Goal: Task Accomplishment & Management: Manage account settings

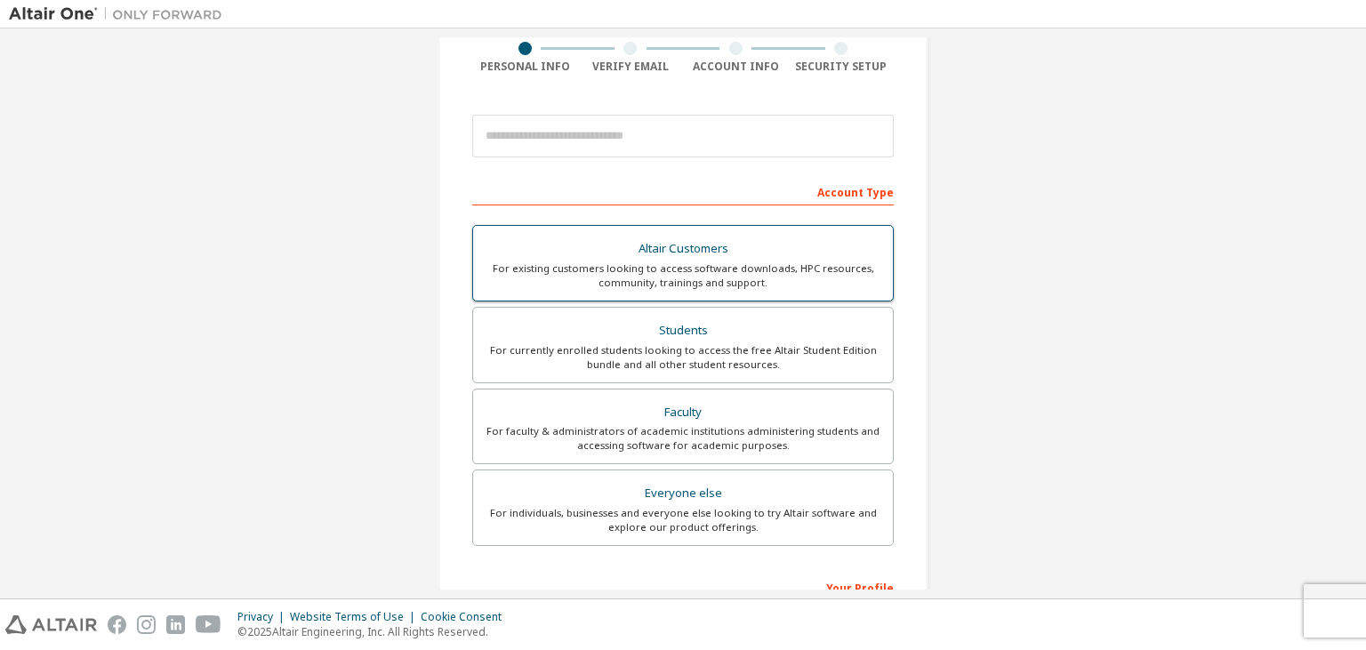
scroll to position [156, 0]
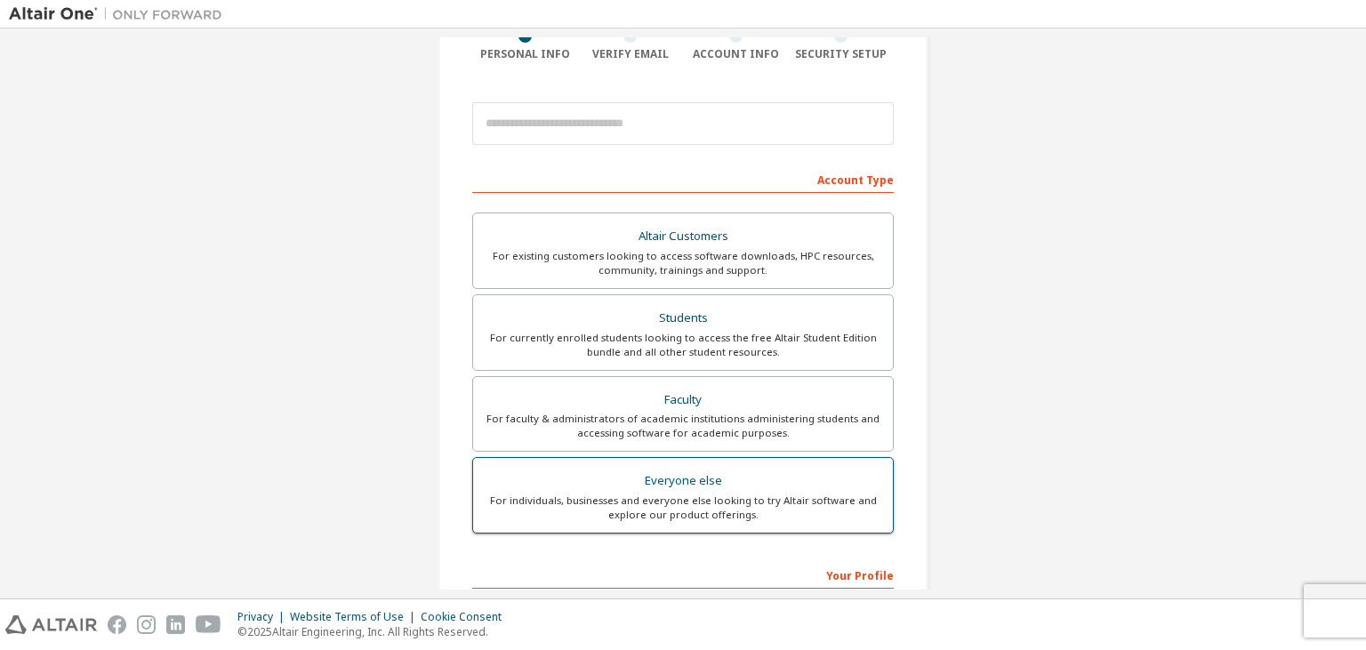
click at [691, 488] on div "Everyone else" at bounding box center [683, 481] width 398 height 25
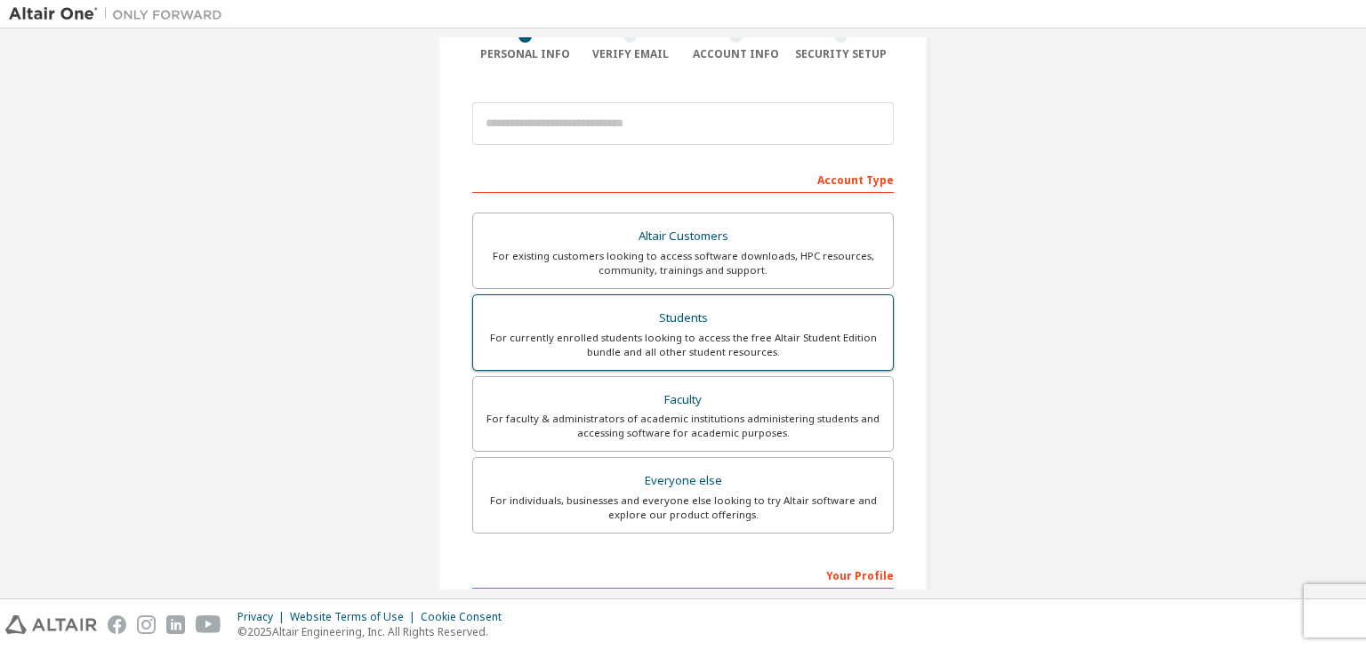
scroll to position [0, 0]
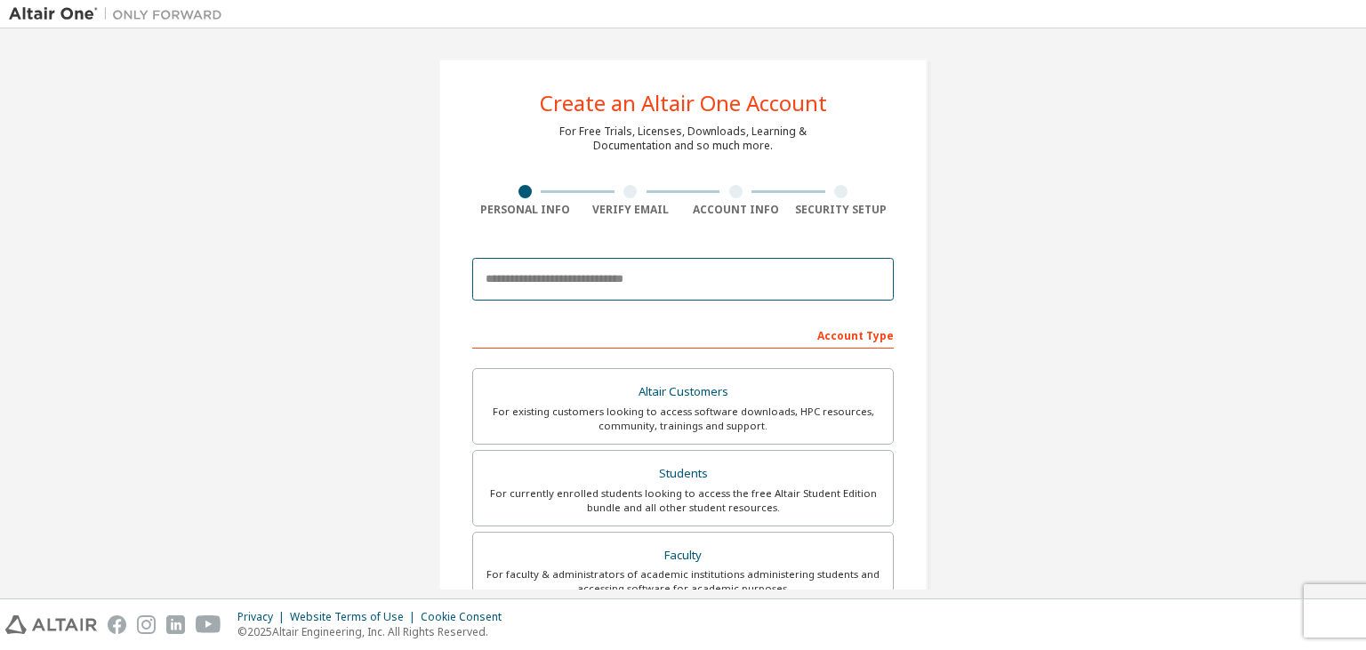
click at [555, 275] on input "email" at bounding box center [682, 279] width 421 height 43
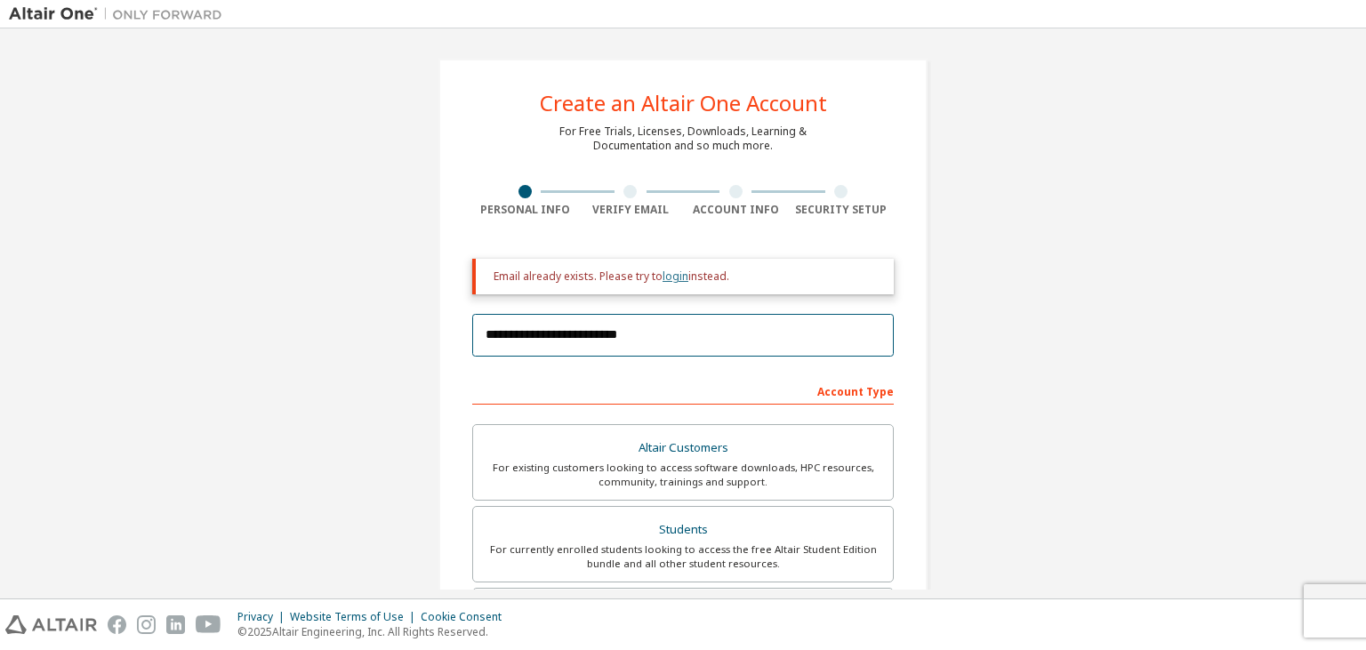
type input "**********"
click at [669, 277] on link "login" at bounding box center [675, 276] width 26 height 15
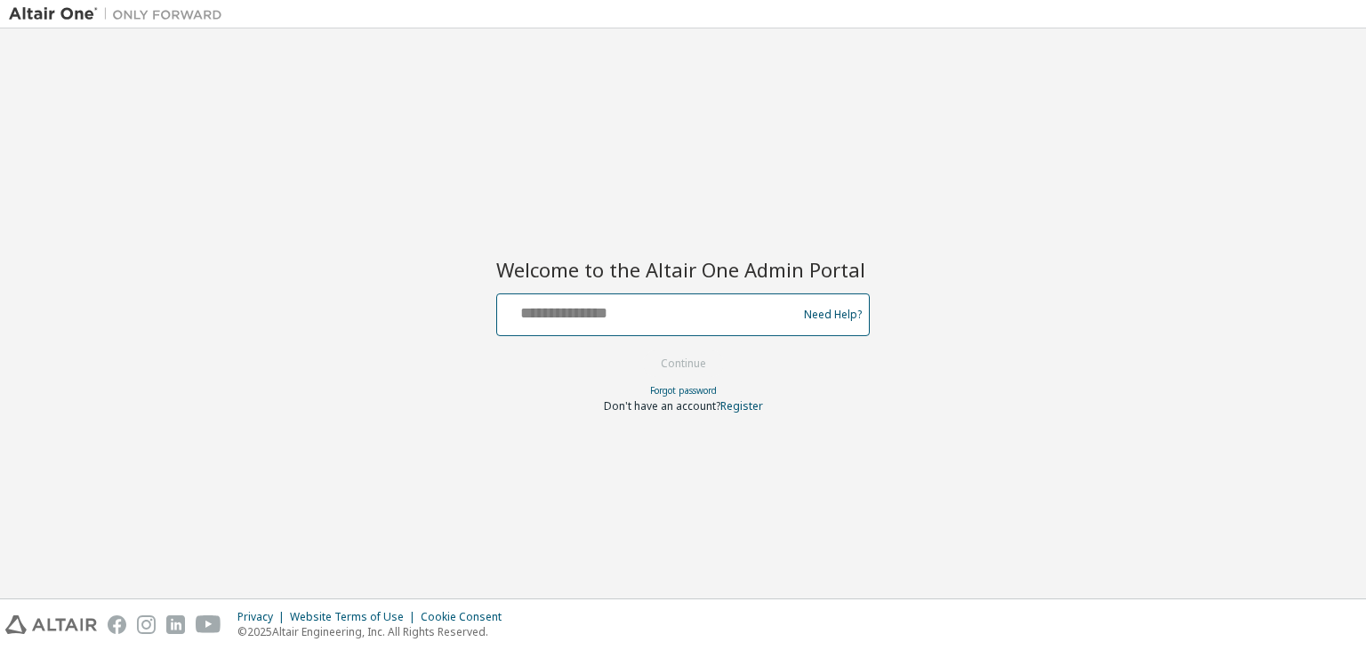
click at [598, 309] on input "text" at bounding box center [649, 311] width 291 height 26
type input "**********"
click at [642, 350] on button "Continue" at bounding box center [683, 363] width 83 height 27
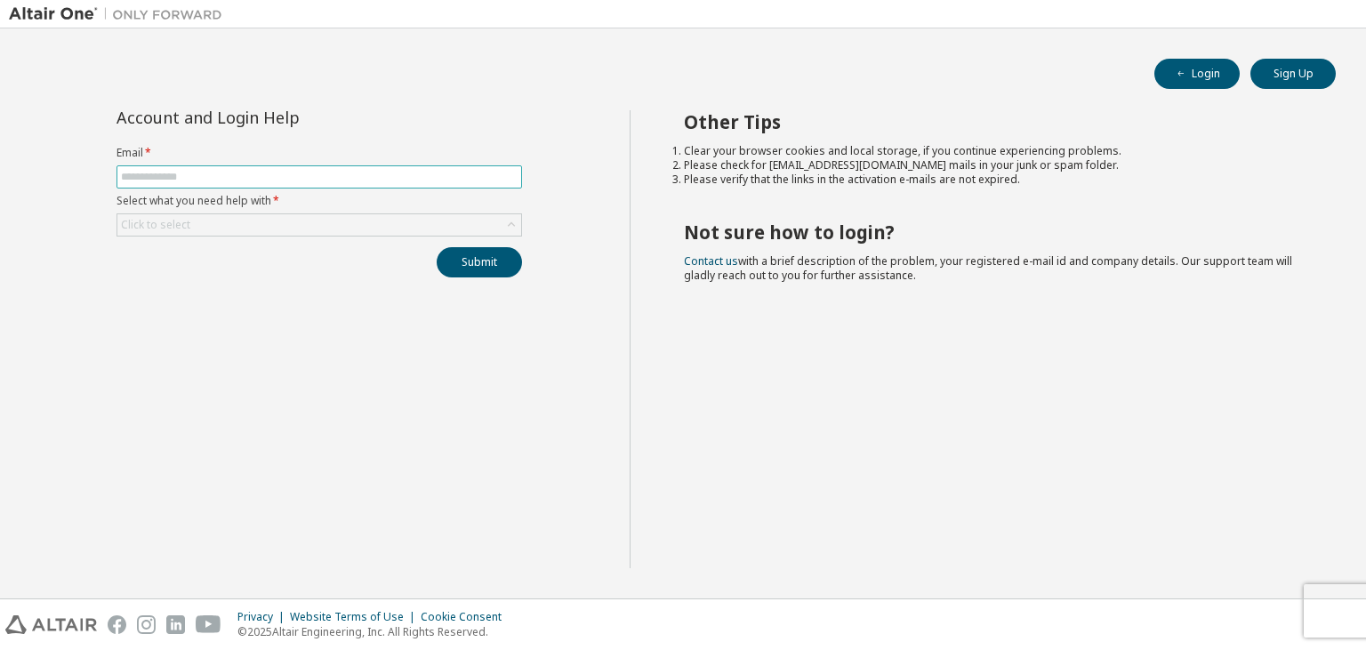
click at [161, 184] on span at bounding box center [318, 176] width 405 height 23
click at [183, 174] on input "text" at bounding box center [319, 177] width 397 height 14
type input "**********"
click at [236, 229] on div "Click to select" at bounding box center [319, 224] width 404 height 21
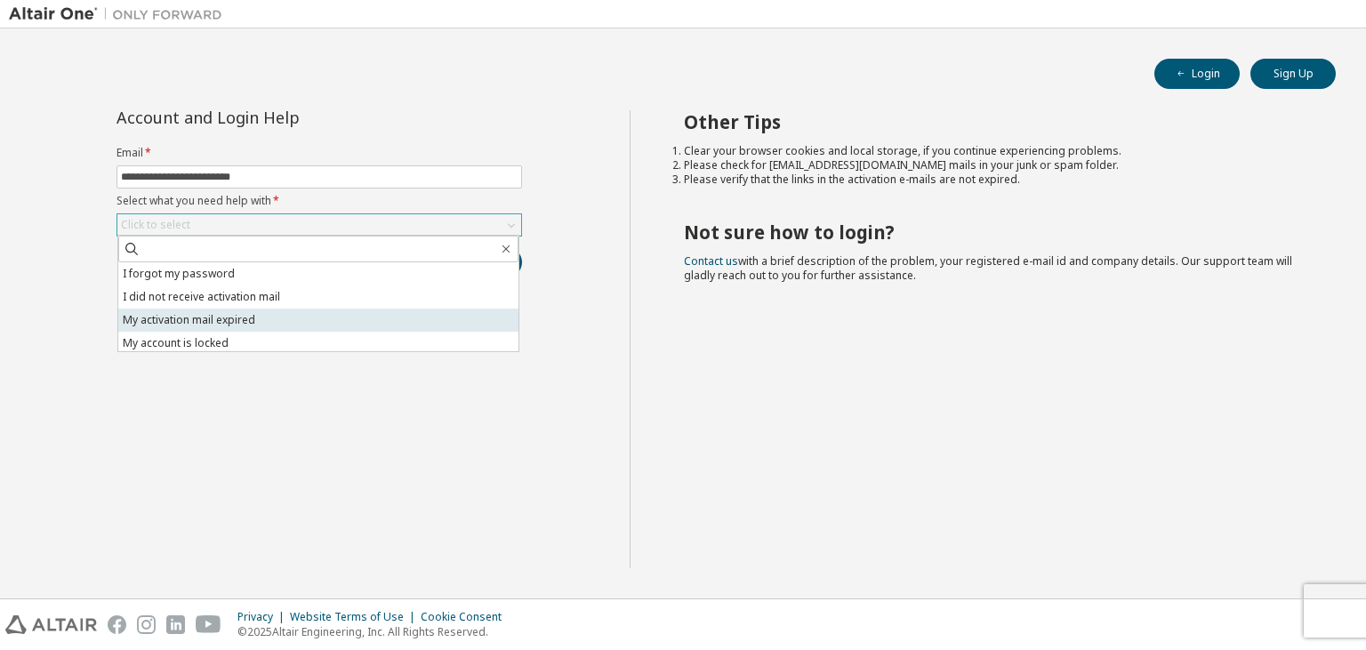
scroll to position [50, 0]
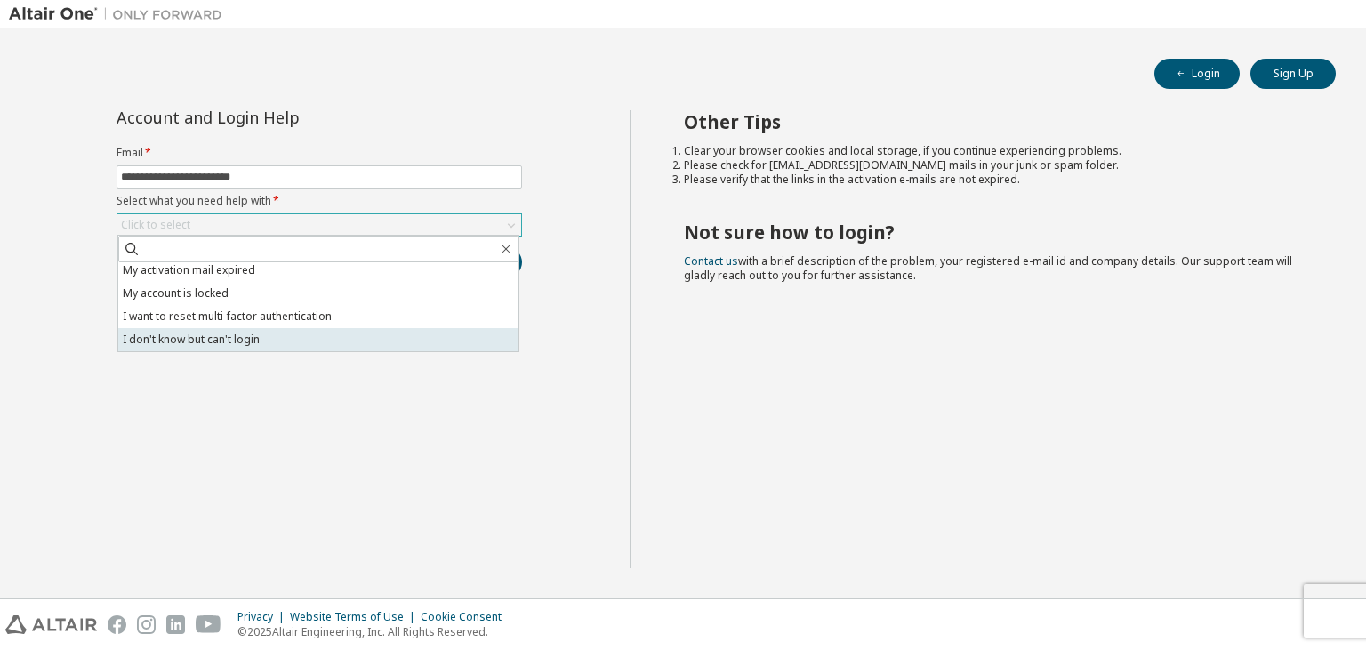
click at [222, 343] on li "I don't know but can't login" at bounding box center [318, 339] width 400 height 23
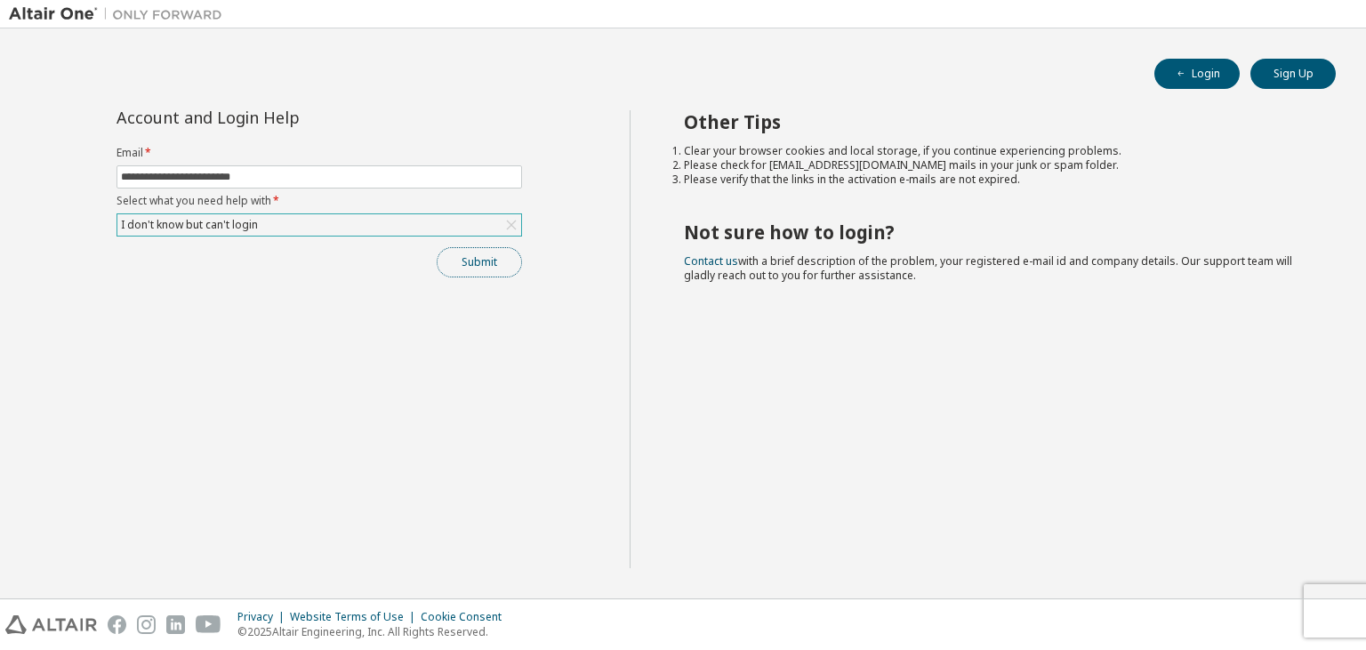
click at [475, 272] on button "Submit" at bounding box center [479, 262] width 85 height 30
